Goal: Navigation & Orientation: Find specific page/section

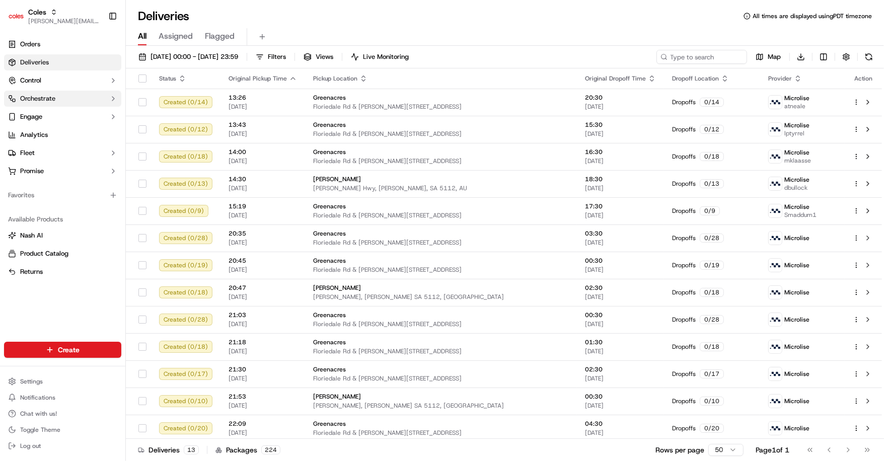
click at [65, 100] on button "Orchestrate" at bounding box center [62, 99] width 117 height 16
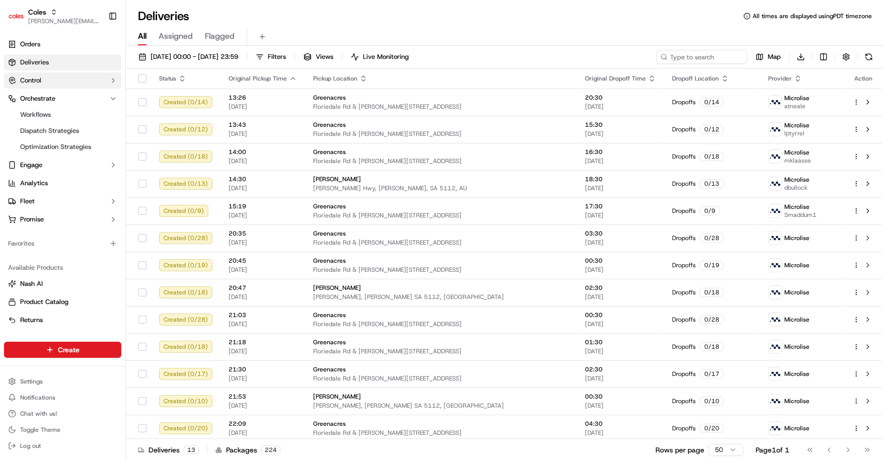
click at [64, 85] on button "Control" at bounding box center [62, 80] width 117 height 16
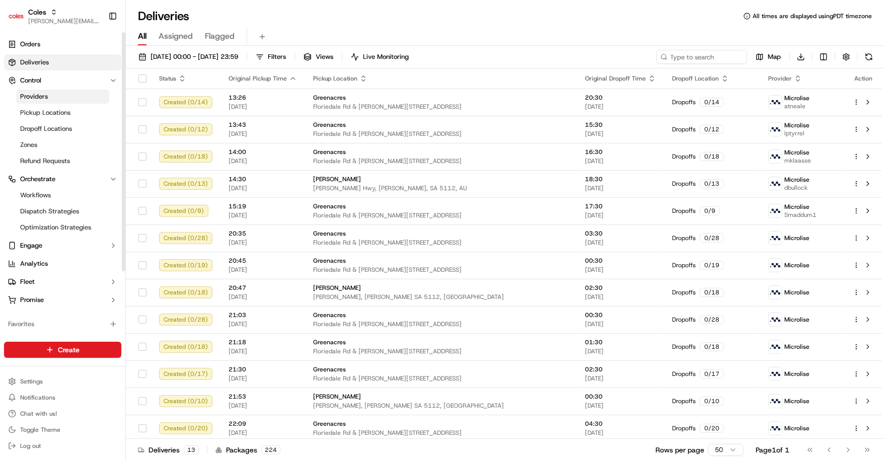
click at [57, 103] on link "Providers" at bounding box center [62, 97] width 93 height 14
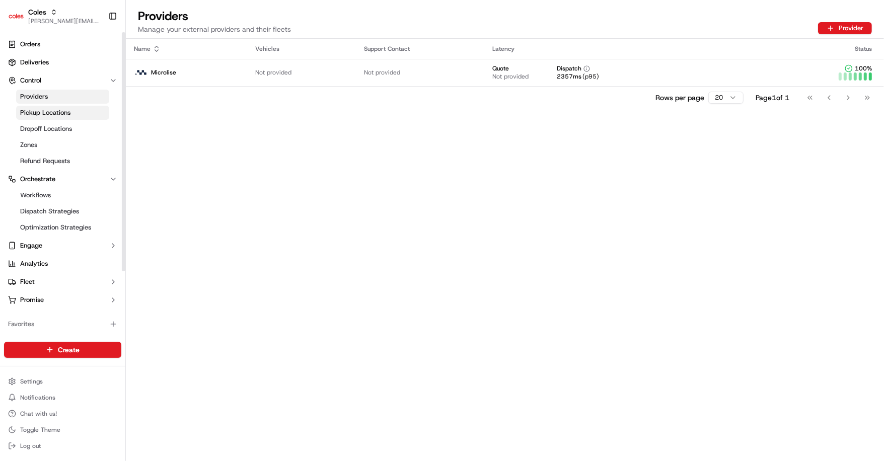
click at [58, 119] on link "Pickup Locations" at bounding box center [62, 113] width 93 height 14
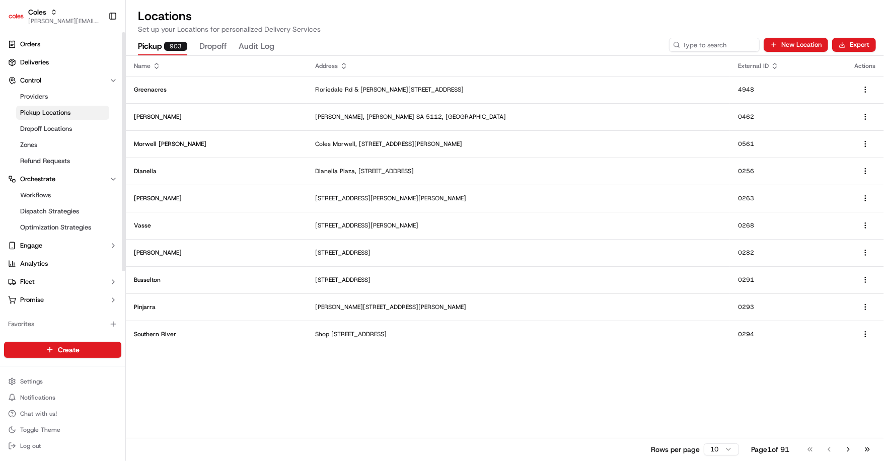
click at [57, 136] on ul "Providers Pickup Locations Dropoff Locations Zones Refund Requests" at bounding box center [63, 129] width 103 height 81
click at [63, 127] on span "Dropoff Locations" at bounding box center [46, 128] width 52 height 9
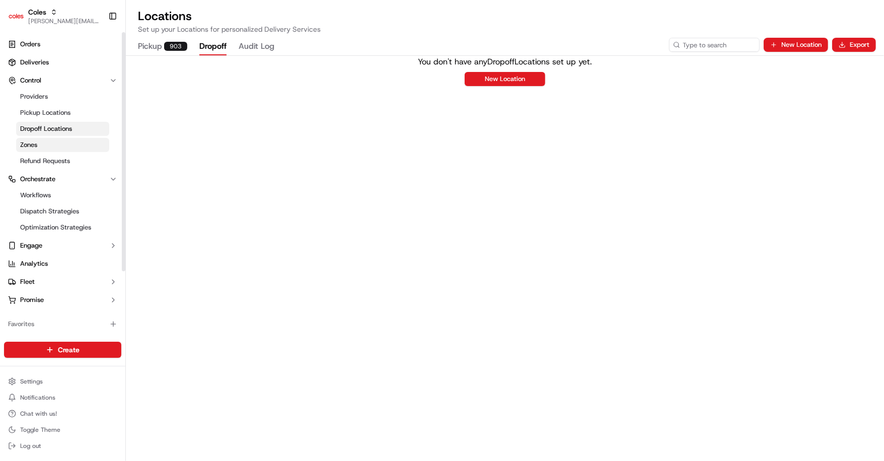
click at [54, 147] on link "Zones" at bounding box center [62, 145] width 93 height 14
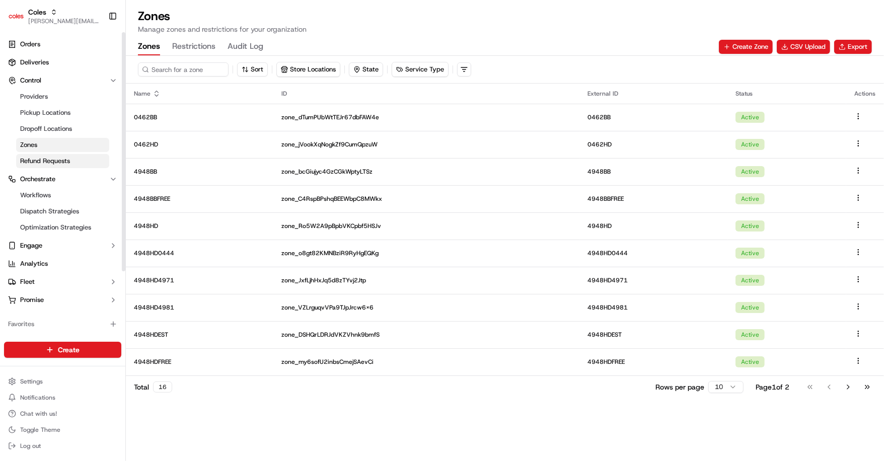
click at [52, 161] on span "Refund Requests" at bounding box center [45, 160] width 50 height 9
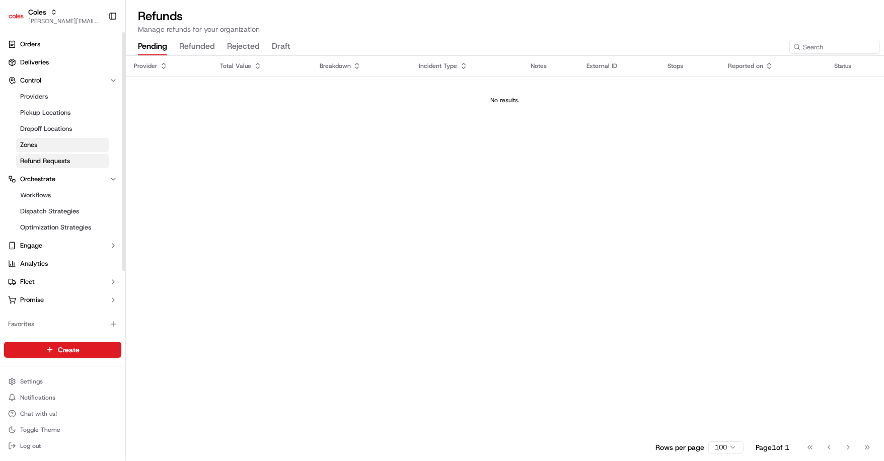
click at [59, 140] on link "Zones" at bounding box center [62, 145] width 93 height 14
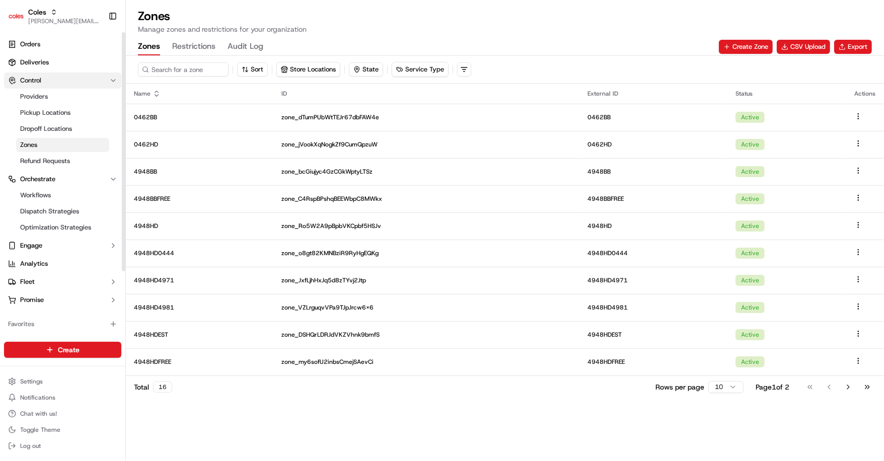
click at [50, 81] on button "Control" at bounding box center [62, 80] width 117 height 16
